Goal: Find specific page/section: Find specific page/section

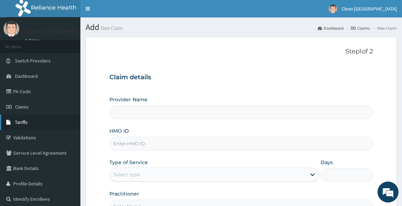
click at [31, 123] on link "Tariffs" at bounding box center [40, 122] width 80 height 15
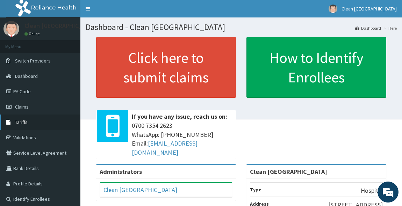
click at [15, 121] on span "Tariffs" at bounding box center [21, 122] width 13 height 6
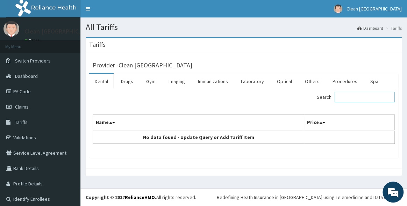
click at [344, 98] on input "Search:" at bounding box center [365, 97] width 60 height 10
click at [121, 78] on link "Drugs" at bounding box center [126, 81] width 23 height 15
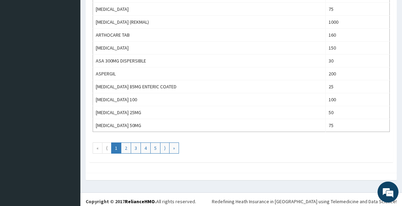
scroll to position [648, 0]
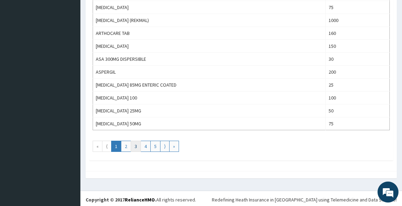
click at [135, 141] on link "3" at bounding box center [136, 146] width 10 height 11
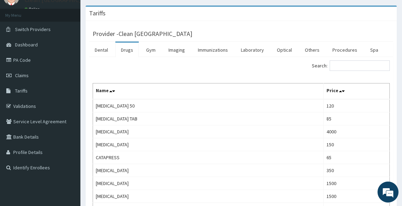
scroll to position [0, 0]
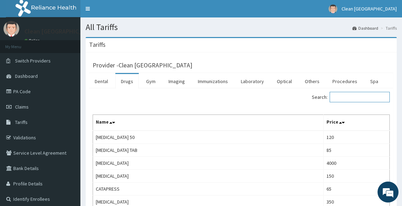
click at [340, 96] on input "Search:" at bounding box center [360, 97] width 60 height 10
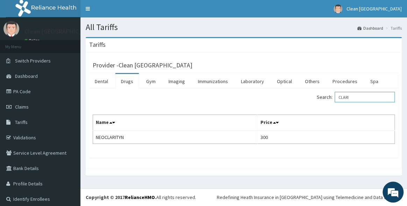
click at [351, 98] on input "CLARI" at bounding box center [365, 97] width 60 height 10
type input "C"
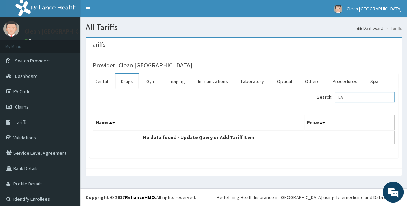
type input "L"
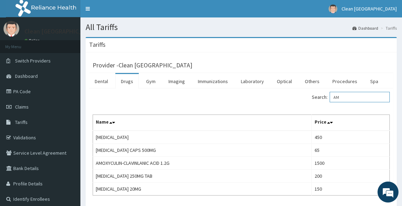
type input "A"
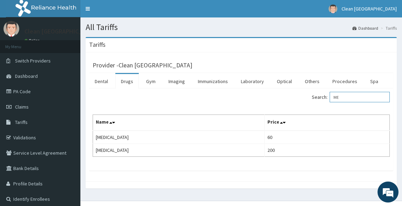
type input "M"
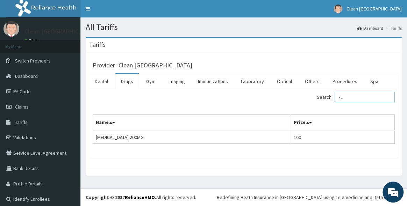
type input "F"
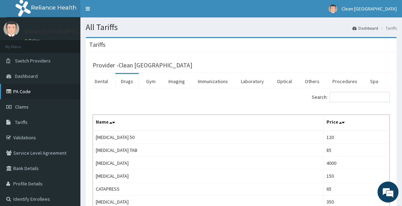
click at [29, 90] on link "PA Code" at bounding box center [40, 91] width 80 height 15
